Goal: Check status: Check status

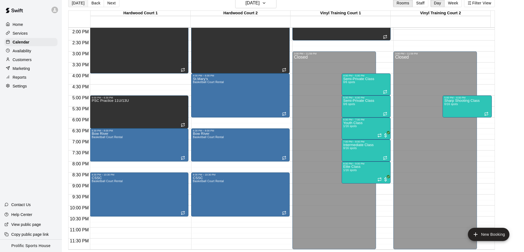
scroll to position [229, 0]
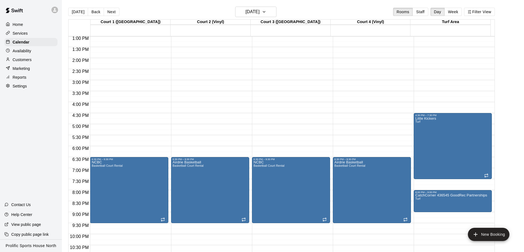
scroll to position [306, 0]
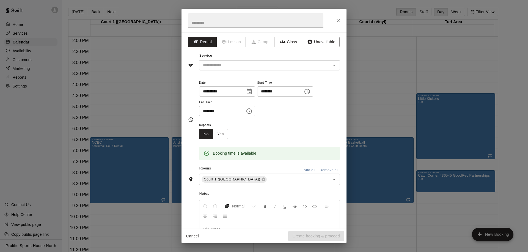
click at [154, 210] on div "**********" at bounding box center [264, 126] width 528 height 252
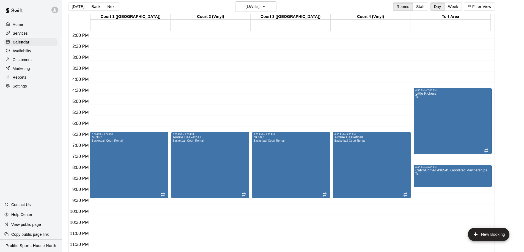
scroll to position [9, 0]
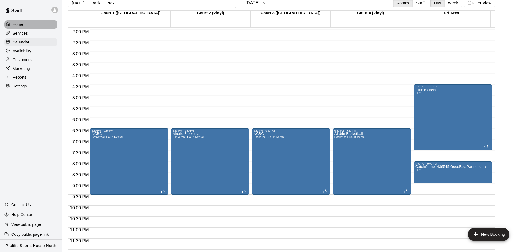
click at [18, 24] on p "Home" at bounding box center [18, 25] width 10 height 6
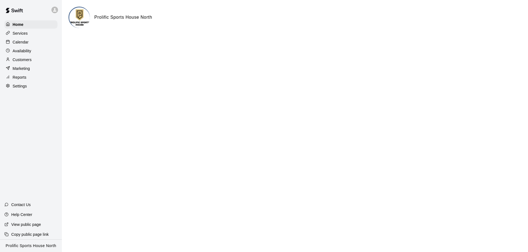
click at [29, 44] on div "Calendar" at bounding box center [30, 42] width 53 height 8
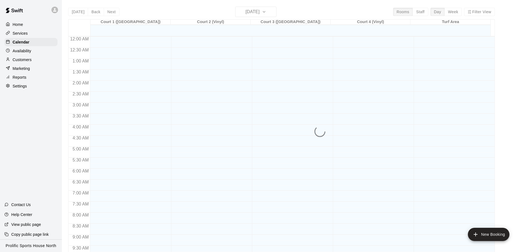
scroll to position [290, 0]
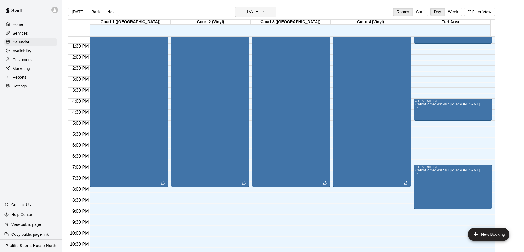
click at [272, 16] on button "Saturday Oct 11" at bounding box center [255, 12] width 41 height 10
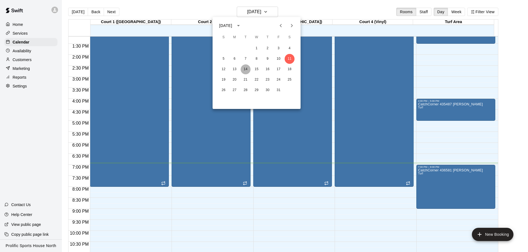
click at [244, 67] on button "14" at bounding box center [246, 69] width 10 height 10
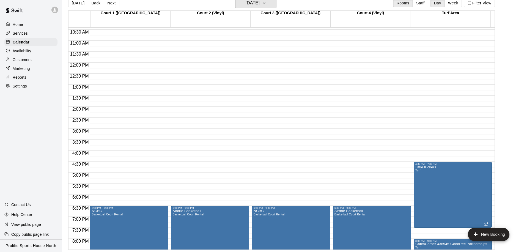
scroll to position [306, 0]
